Goal: Go to known website

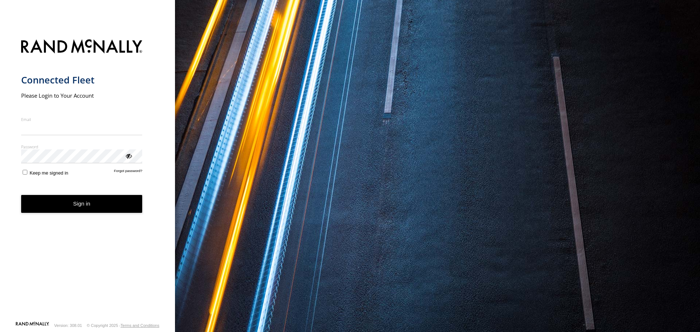
type input "**********"
click at [79, 210] on button "Sign in" at bounding box center [81, 204] width 121 height 18
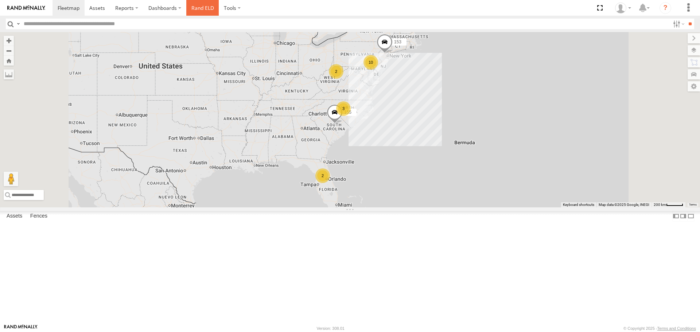
click at [198, 8] on link "Rand ELD" at bounding box center [202, 8] width 33 height 16
